Goal: Information Seeking & Learning: Learn about a topic

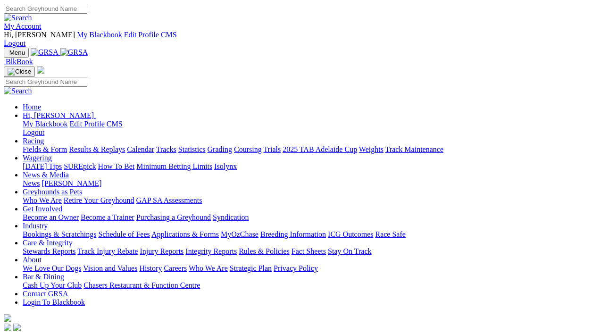
scroll to position [189, 0]
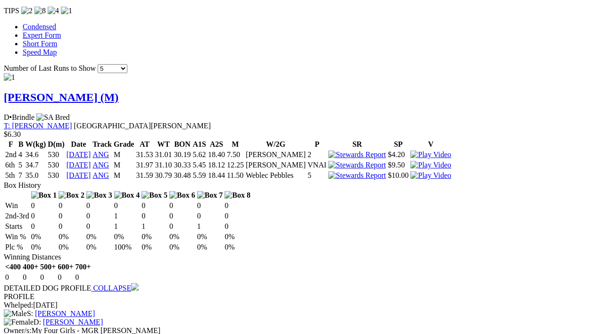
scroll to position [896, 0]
